Goal: Information Seeking & Learning: Learn about a topic

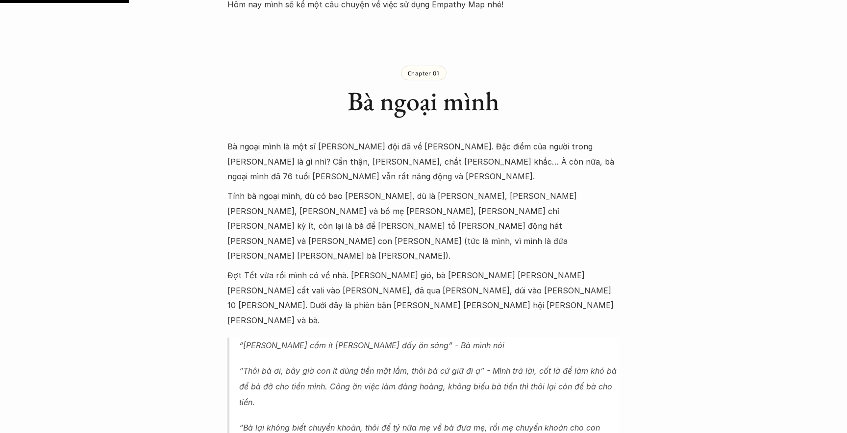
scroll to position [654, 0]
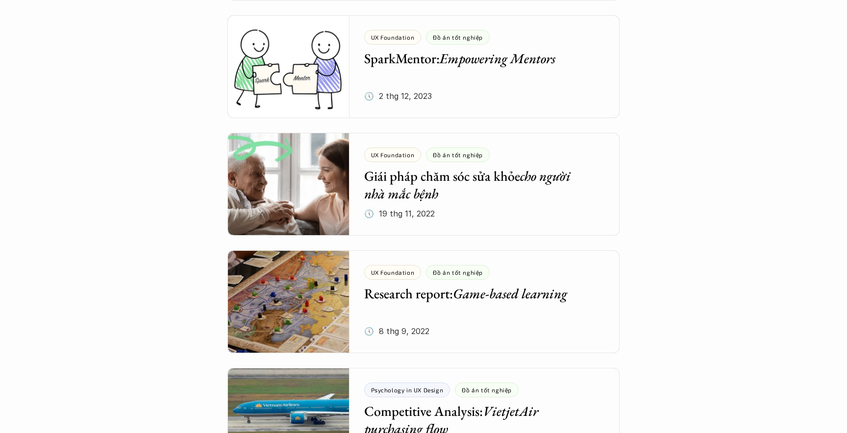
scroll to position [3622, 0]
click at [459, 189] on div at bounding box center [423, 184] width 392 height 103
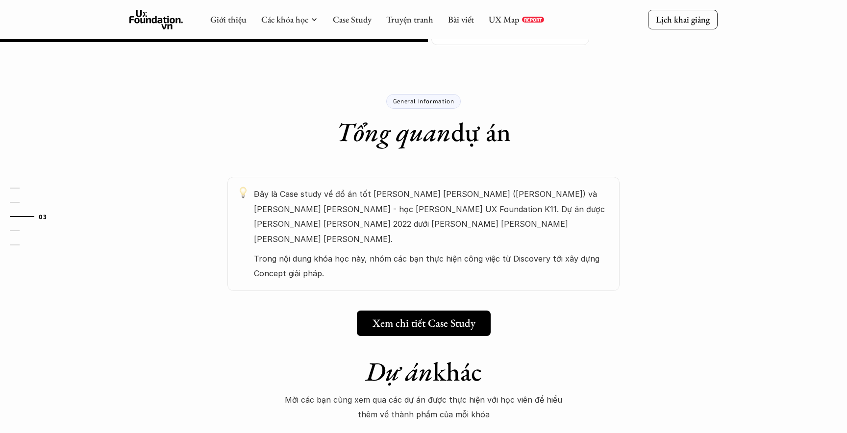
scroll to position [412, 0]
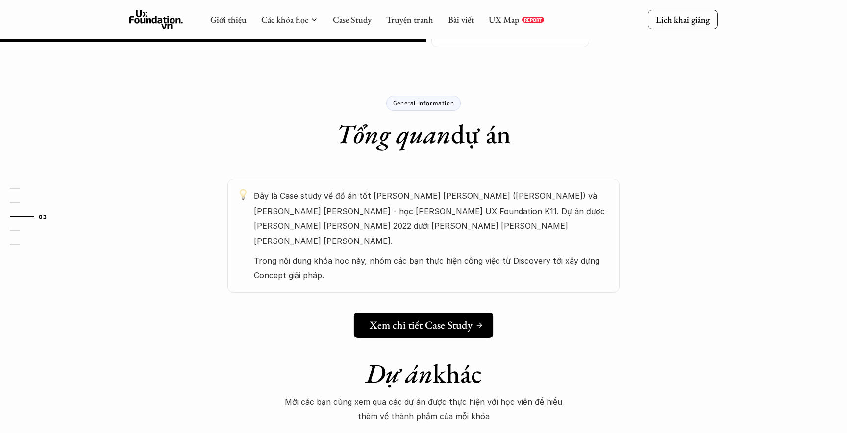
click at [433, 313] on link "Xem chi tiết Case Study" at bounding box center [423, 325] width 139 height 25
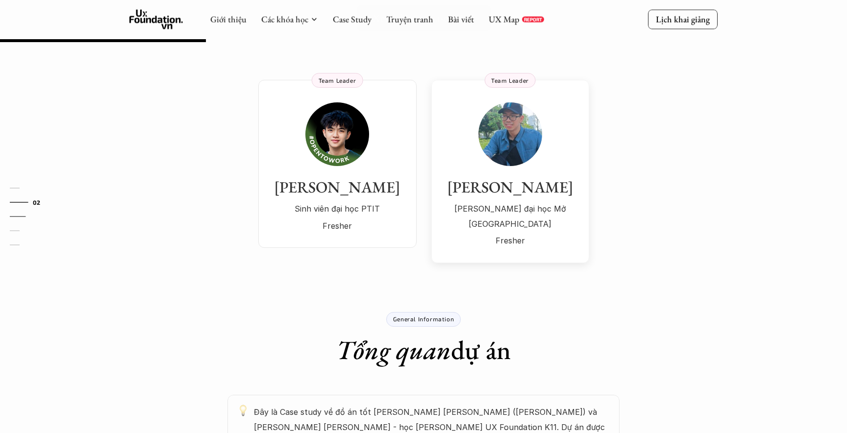
scroll to position [189, 0]
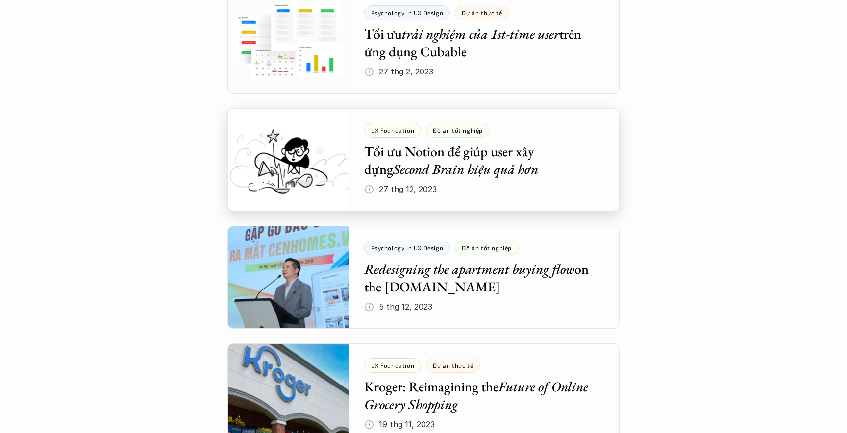
scroll to position [2355, 0]
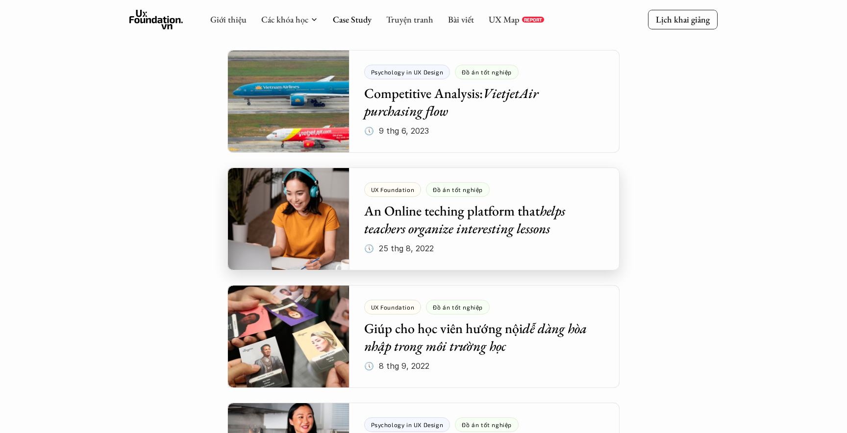
scroll to position [3922, 0]
